Goal: Contribute content

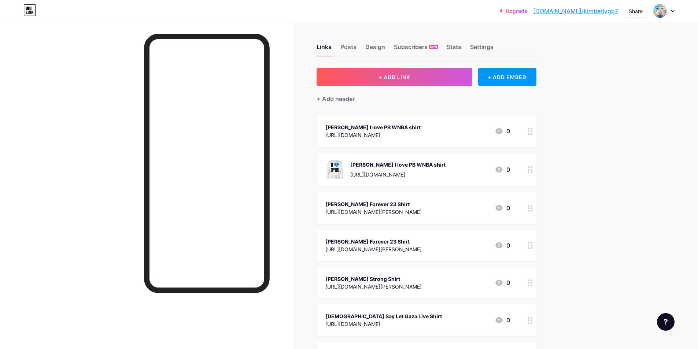
drag, startPoint x: 507, startPoint y: 79, endPoint x: 503, endPoint y: 131, distance: 52.1
click at [406, 73] on button "+ ADD LINK" at bounding box center [395, 77] width 156 height 18
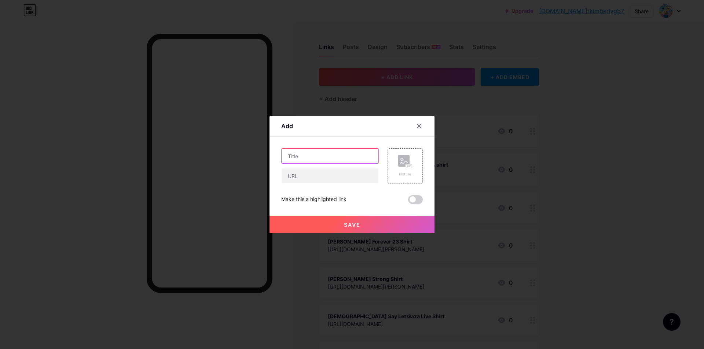
click at [311, 159] on input "text" at bounding box center [329, 156] width 97 height 15
click at [311, 182] on input "text" at bounding box center [329, 176] width 97 height 15
paste input "[URL][DOMAIN_NAME][PERSON_NAME]"
type input "[URL][DOMAIN_NAME][PERSON_NAME]"
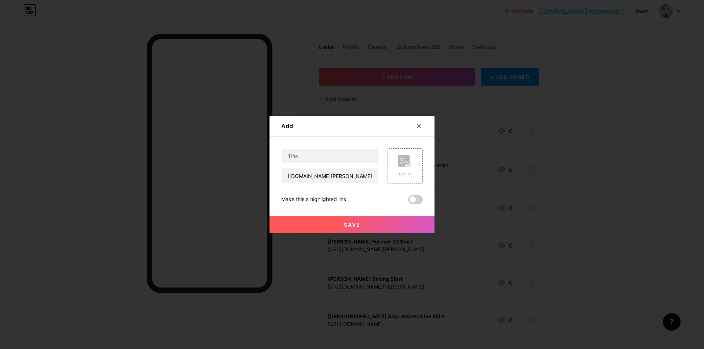
scroll to position [0, 0]
click at [399, 133] on div "Add" at bounding box center [351, 127] width 165 height 17
click at [301, 152] on input "text" at bounding box center [329, 156] width 97 height 15
paste input "Weapons [PERSON_NAME]'s [PERSON_NAME] shirt"
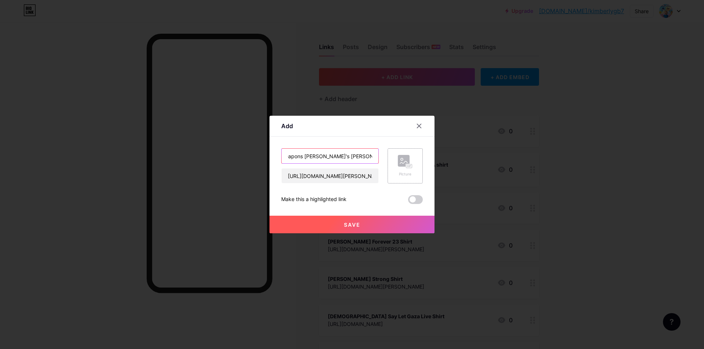
type input "Weapons [PERSON_NAME]'s [PERSON_NAME] shirt"
click at [399, 164] on icon at bounding box center [405, 162] width 15 height 14
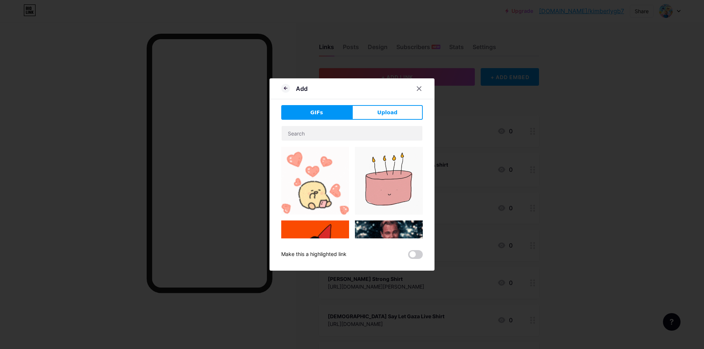
drag, startPoint x: 382, startPoint y: 114, endPoint x: 385, endPoint y: 115, distance: 3.7
click at [383, 114] on span "Upload" at bounding box center [387, 113] width 20 height 8
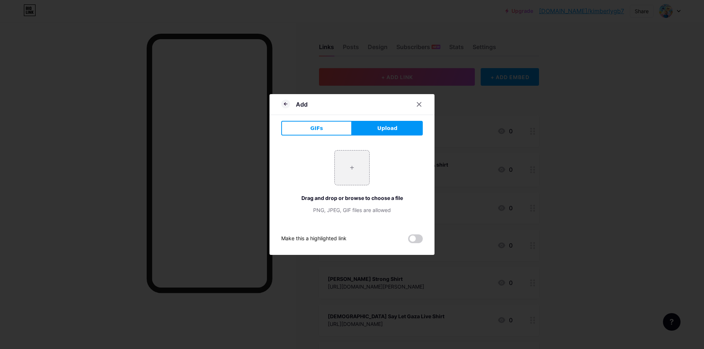
click at [361, 186] on div "+ Drag and drop or browse to choose a file PNG, JPEG, GIF files are allowed" at bounding box center [351, 182] width 141 height 64
click at [357, 175] on input "file" at bounding box center [352, 168] width 34 height 34
type input "C:\fakepath\9Ar1qY-n8nxwbn-pap2bwA-front-large.jpg"
click at [174, 39] on div at bounding box center [352, 174] width 704 height 349
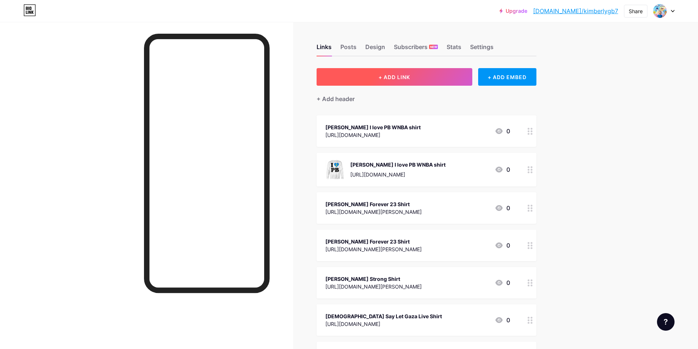
click at [420, 82] on button "+ ADD LINK" at bounding box center [395, 77] width 156 height 18
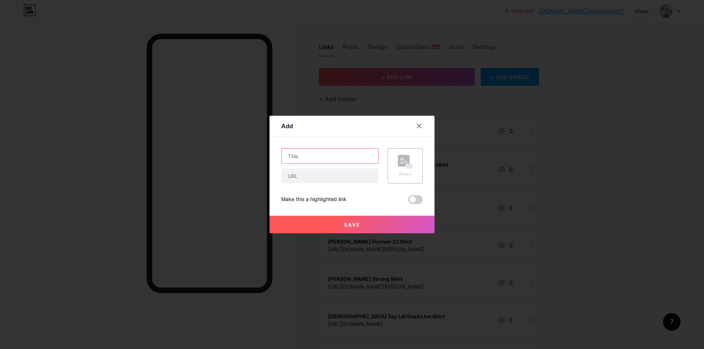
click at [346, 155] on input "text" at bounding box center [329, 156] width 97 height 15
click at [324, 186] on div "Picture Make this a highlighted link Save" at bounding box center [351, 176] width 141 height 56
click at [323, 181] on input "text" at bounding box center [329, 176] width 97 height 15
paste input "Weapons [PERSON_NAME]'s [PERSON_NAME] shirt"
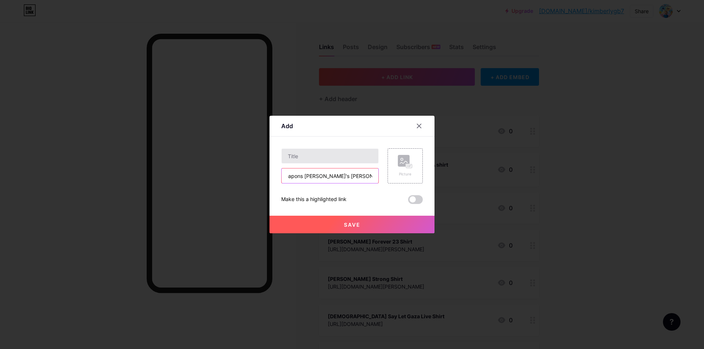
type input "Weapons [PERSON_NAME]'s [PERSON_NAME] shirt"
click at [325, 159] on input "text" at bounding box center [329, 156] width 97 height 15
paste input "Weapons [PERSON_NAME]'s [PERSON_NAME] shirt"
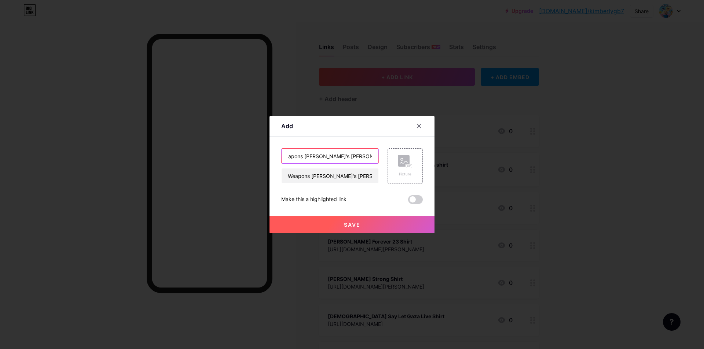
type input "Weapons [PERSON_NAME]'s [PERSON_NAME] shirt"
click at [410, 150] on div "Picture" at bounding box center [404, 165] width 35 height 35
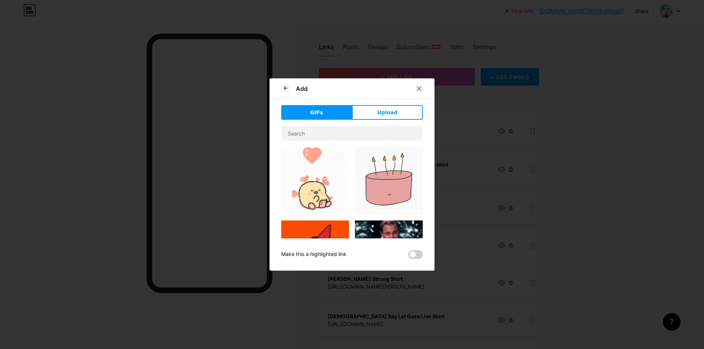
click at [373, 105] on div "Add GIFs Upload Content YouTube Play YouTube video without leaving your page. A…" at bounding box center [351, 174] width 165 height 192
click at [371, 111] on button "Upload" at bounding box center [387, 112] width 71 height 15
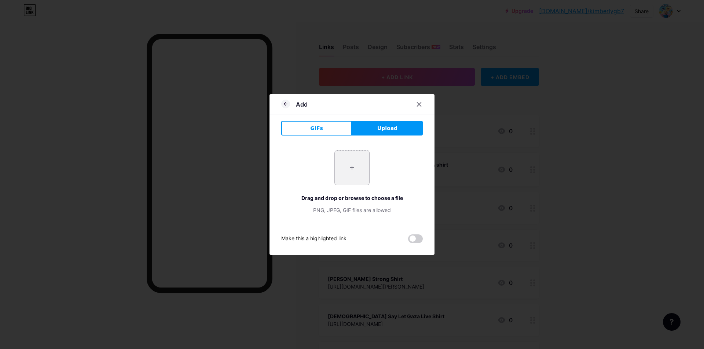
click at [348, 180] on input "file" at bounding box center [352, 168] width 34 height 34
type input "C:\fakepath\9Ar1qY-kZvBKW2-y0qGJRo-front-large.jpg"
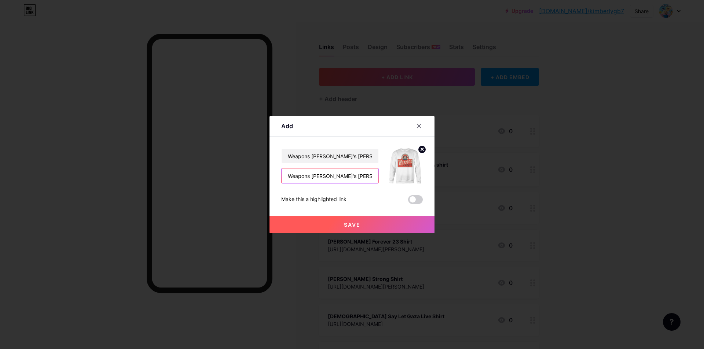
click at [333, 174] on input "Weapons [PERSON_NAME]'s [PERSON_NAME] shirt" at bounding box center [329, 176] width 97 height 15
paste input "[URL][DOMAIN_NAME][PERSON_NAME]"
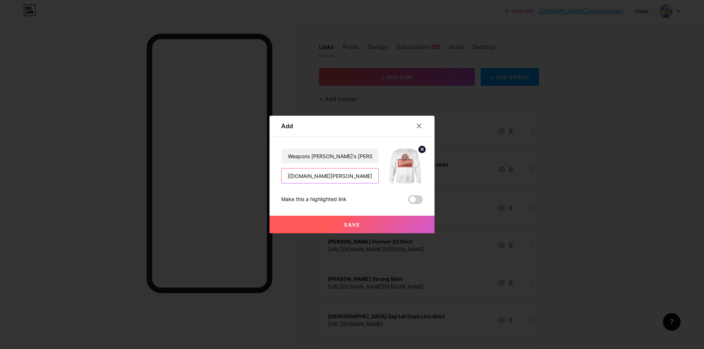
type input "[URL][DOMAIN_NAME][PERSON_NAME]"
click at [345, 224] on span "Save" at bounding box center [352, 225] width 16 height 6
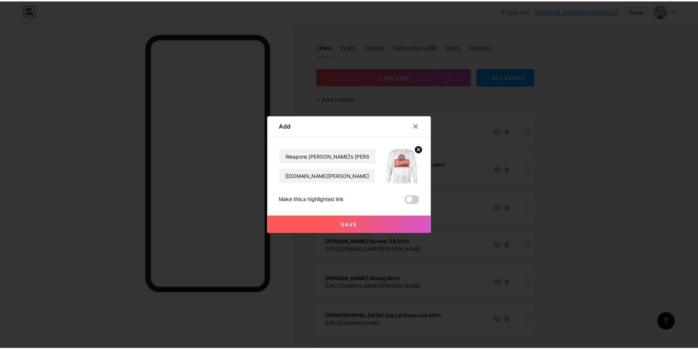
scroll to position [0, 0]
